Goal: Navigation & Orientation: Find specific page/section

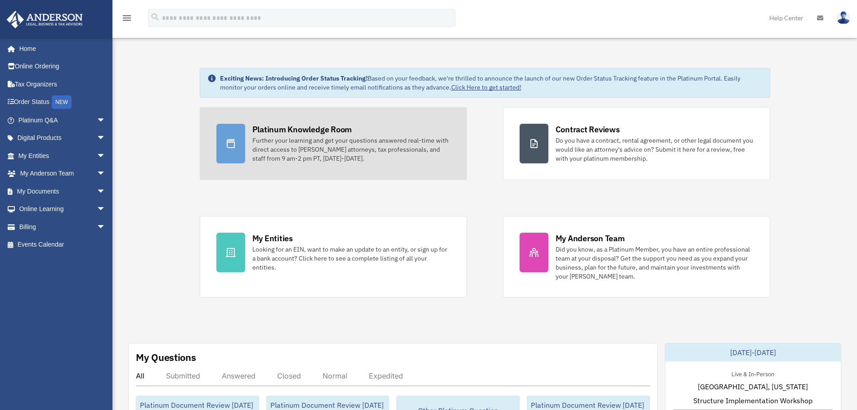
click at [309, 130] on div "Platinum Knowledge Room" at bounding box center [302, 129] width 100 height 11
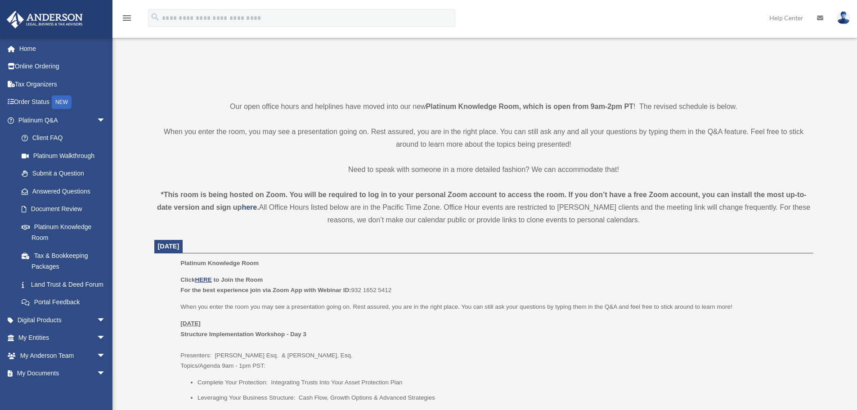
scroll to position [180, 0]
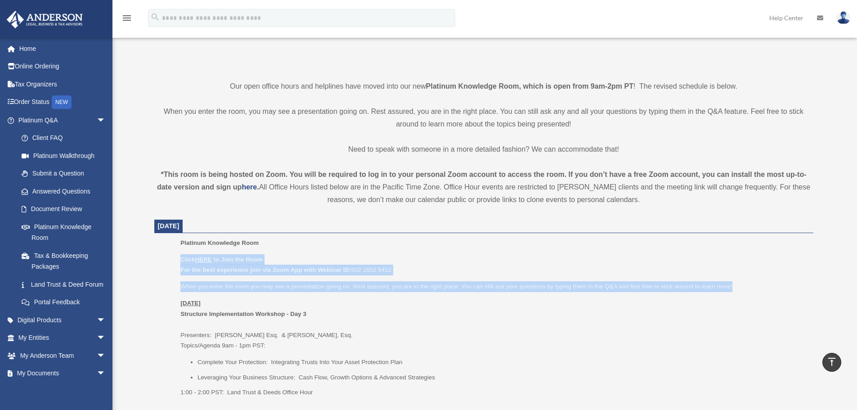
drag, startPoint x: 173, startPoint y: 257, endPoint x: 746, endPoint y: 285, distance: 573.6
click at [746, 285] on ul "Platinum Knowledge Room Click HERE to Join the Room For the best experience joi…" at bounding box center [484, 320] width 646 height 166
click at [620, 287] on p "When you enter the room you may see a presentation going on. Rest assured, you …" at bounding box center [493, 286] width 626 height 11
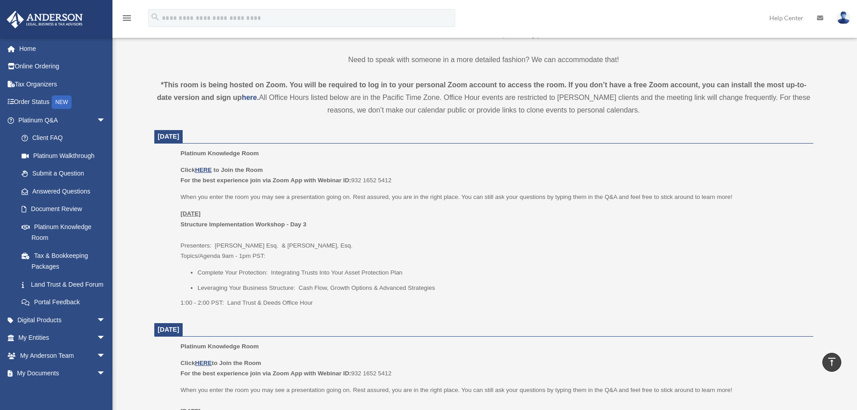
scroll to position [270, 0]
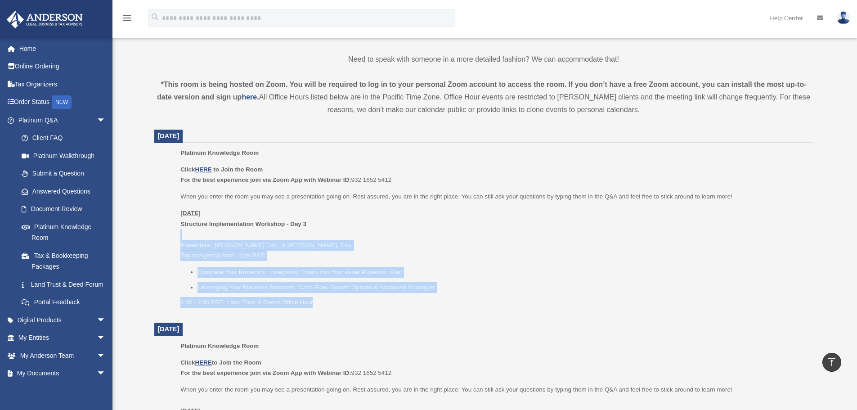
drag, startPoint x: 215, startPoint y: 250, endPoint x: 335, endPoint y: 297, distance: 129.6
click at [335, 297] on ul "Platinum Knowledge Room Click HERE to Join the Room For the best experience joi…" at bounding box center [484, 231] width 646 height 166
click at [335, 298] on p "1:00 - 2:00 PST: Land Trust & Deeds Office Hour" at bounding box center [493, 302] width 626 height 11
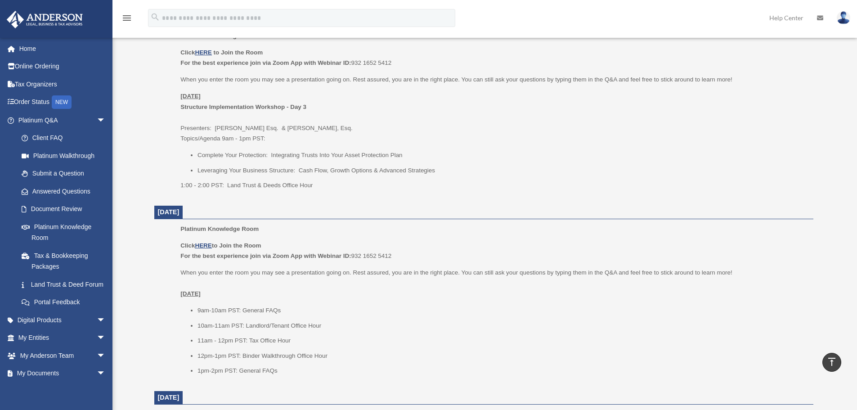
scroll to position [405, 0]
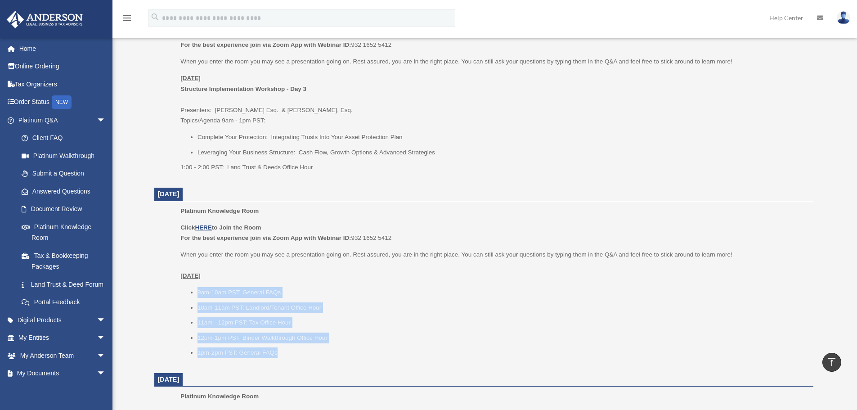
drag, startPoint x: 208, startPoint y: 297, endPoint x: 331, endPoint y: 352, distance: 135.3
click at [331, 352] on ul "9am-10am PST: General FAQs 10am-11am PST: Landlord/Tenant Office Hour 11am - 12…" at bounding box center [493, 322] width 626 height 71
click at [331, 353] on li "1pm-2pm PST: General FAQs" at bounding box center [501, 352] width 609 height 11
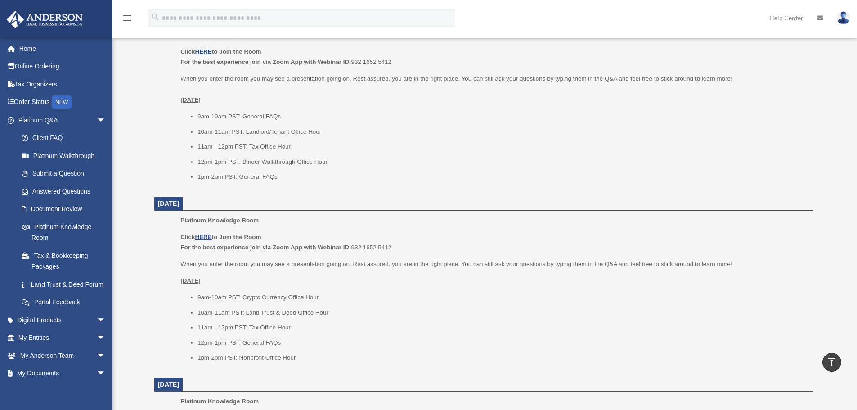
scroll to position [585, 0]
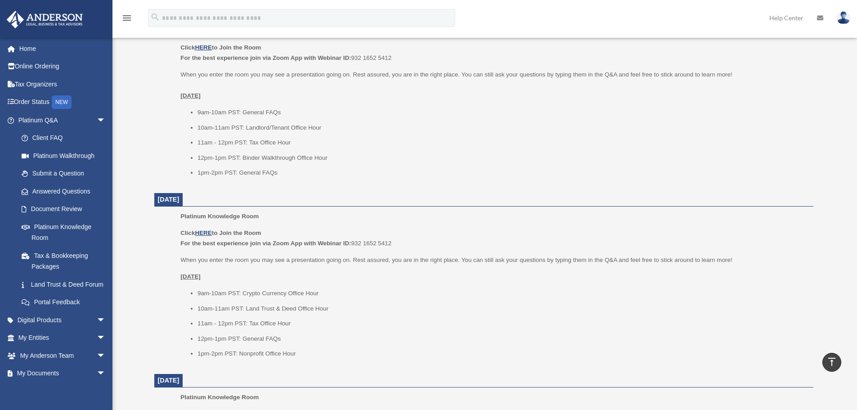
click at [222, 292] on div "Click HERE to Join the Room For the best experience join via Zoom App with Webi…" at bounding box center [493, 293] width 626 height 131
drag, startPoint x: 270, startPoint y: 307, endPoint x: 323, endPoint y: 343, distance: 64.1
click at [320, 341] on ul "9am-10am PST: Crypto Currency Office Hour 10am-11am PST: Land Trust & Deed Offi…" at bounding box center [493, 323] width 626 height 71
click at [323, 343] on li "12pm-1pm PST: General FAQs" at bounding box center [501, 338] width 609 height 11
click at [349, 351] on li "1pm-2pm PST: Nonprofit Office Hour" at bounding box center [501, 353] width 609 height 11
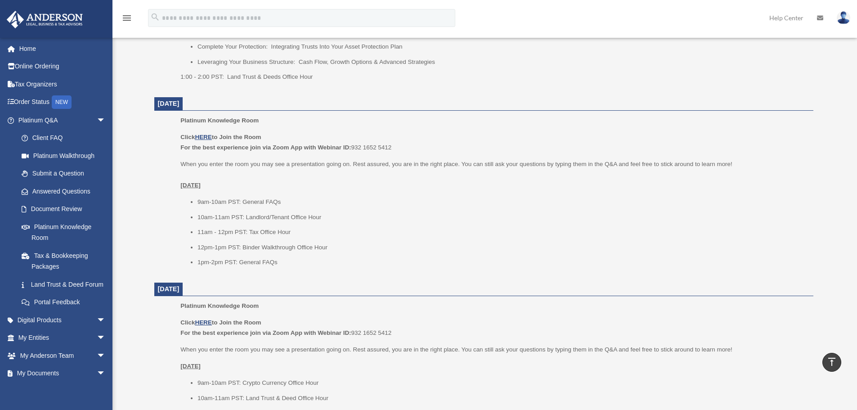
scroll to position [495, 0]
drag, startPoint x: 307, startPoint y: 350, endPoint x: 256, endPoint y: 349, distance: 50.8
click at [256, 349] on p "When you enter the room you may see a presentation going on. Rest assured, you …" at bounding box center [493, 349] width 626 height 11
drag, startPoint x: 304, startPoint y: 216, endPoint x: 241, endPoint y: 217, distance: 63.9
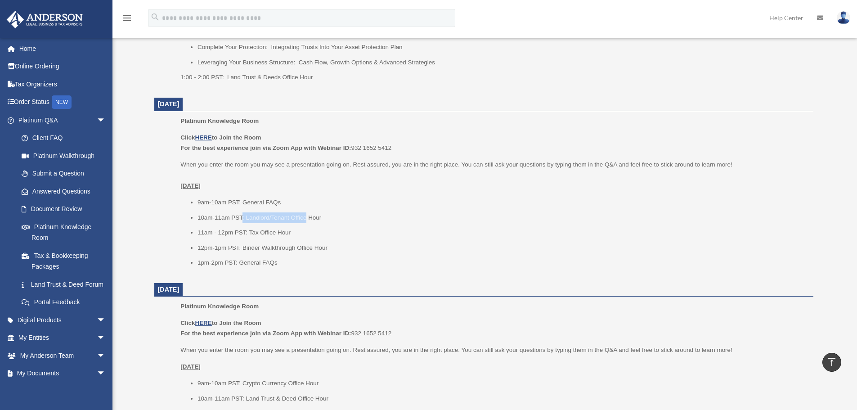
click at [241, 217] on li "10am-11am PST: Landlord/Tenant Office Hour" at bounding box center [501, 217] width 609 height 11
click at [266, 220] on li "10am-11am PST: Landlord/Tenant Office Hour" at bounding box center [501, 217] width 609 height 11
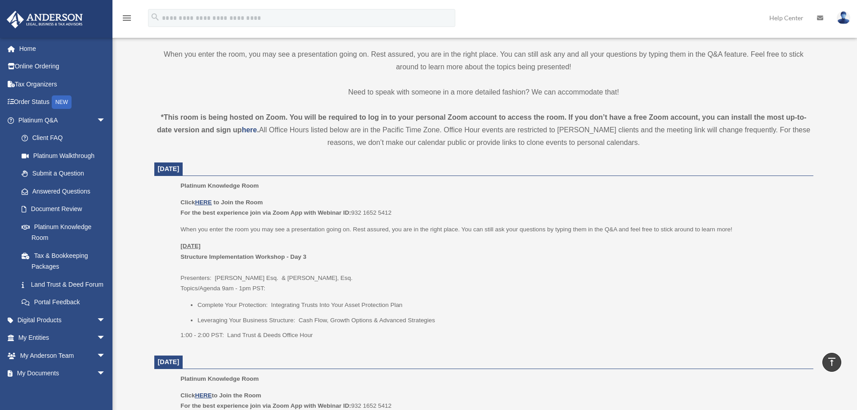
scroll to position [180, 0]
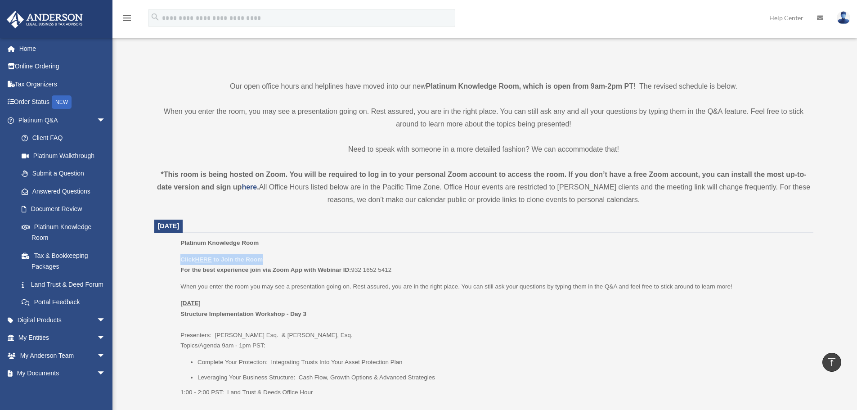
drag, startPoint x: 182, startPoint y: 259, endPoint x: 409, endPoint y: 264, distance: 226.7
click at [409, 264] on ul "Platinum Knowledge Room Click HERE to Join the Room For the best experience joi…" at bounding box center [484, 320] width 646 height 166
click at [432, 253] on div "Platinum Knowledge Room Click HERE to Join the Room For the best experience joi…" at bounding box center [493, 320] width 626 height 166
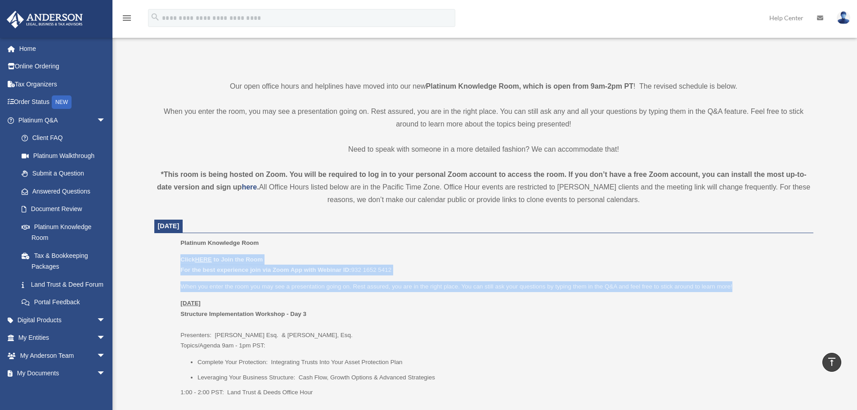
drag, startPoint x: 176, startPoint y: 260, endPoint x: 732, endPoint y: 287, distance: 556.5
click at [732, 287] on ul "Platinum Knowledge Room Click HERE to Join the Room For the best experience joi…" at bounding box center [484, 320] width 646 height 166
click at [604, 289] on p "When you enter the room you may see a presentation going on. Rest assured, you …" at bounding box center [493, 286] width 626 height 11
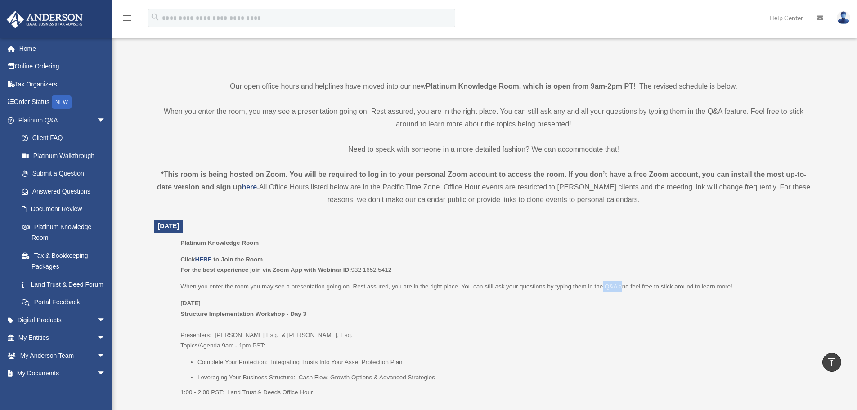
drag, startPoint x: 602, startPoint y: 284, endPoint x: 622, endPoint y: 287, distance: 20.0
click at [622, 287] on p "When you enter the room you may see a presentation going on. Rest assured, you …" at bounding box center [493, 286] width 626 height 11
drag, startPoint x: 401, startPoint y: 268, endPoint x: 181, endPoint y: 265, distance: 220.4
click at [181, 265] on p "Click HERE to Join the Room For the best experience join via Zoom App with Webi…" at bounding box center [493, 264] width 626 height 21
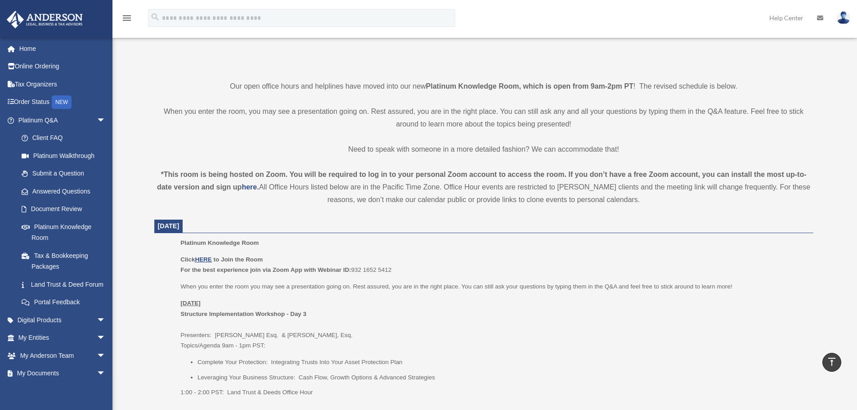
click at [176, 257] on ul "Platinum Knowledge Room Click HERE to Join the Room For the best experience joi…" at bounding box center [484, 320] width 646 height 166
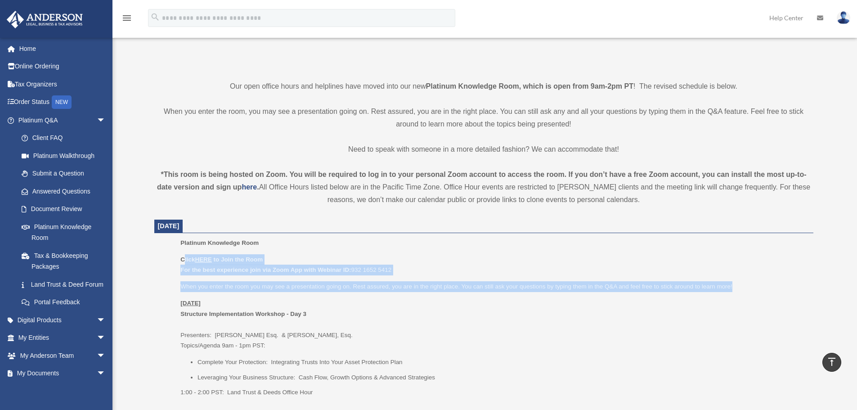
drag, startPoint x: 223, startPoint y: 259, endPoint x: 686, endPoint y: 287, distance: 464.5
click at [754, 291] on div "Click HERE to Join the Room For the best experience join via Zoom App with Webi…" at bounding box center [493, 325] width 626 height 143
click at [395, 275] on p "Click HERE to Join the Room For the best experience join via Zoom App with Webi…" at bounding box center [493, 264] width 626 height 21
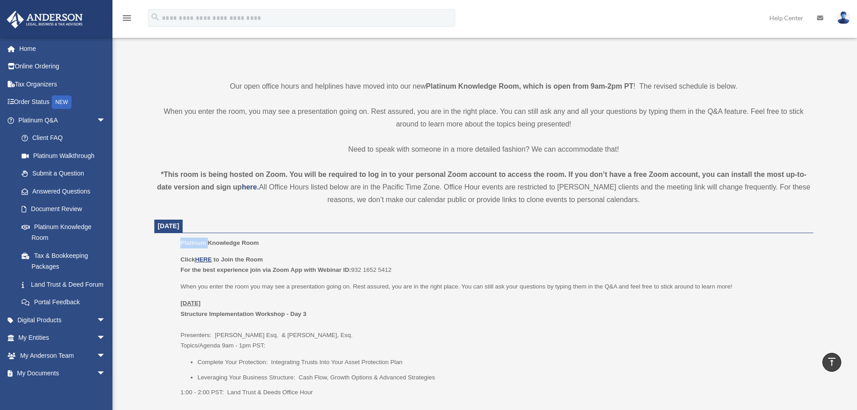
drag, startPoint x: 208, startPoint y: 243, endPoint x: 168, endPoint y: 242, distance: 40.5
click at [168, 242] on ul "Platinum Knowledge Room Click HERE to Join the Room For the best experience joi…" at bounding box center [484, 320] width 646 height 166
click at [635, 304] on p "Monday, September 29 Structure Implementation Workshop - Day 3 Presenters: Sava…" at bounding box center [493, 324] width 626 height 53
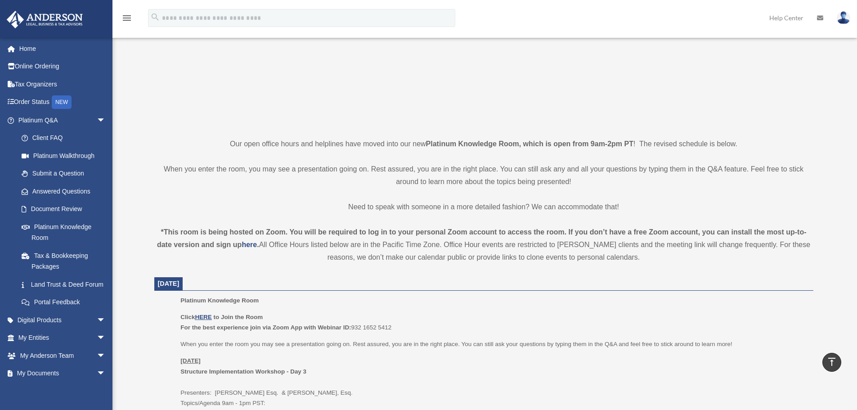
scroll to position [0, 0]
